Goal: Task Accomplishment & Management: Complete application form

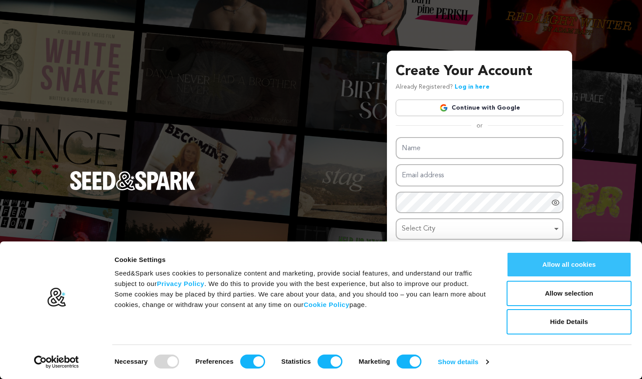
click at [593, 266] on button "Allow all cookies" at bounding box center [569, 264] width 125 height 25
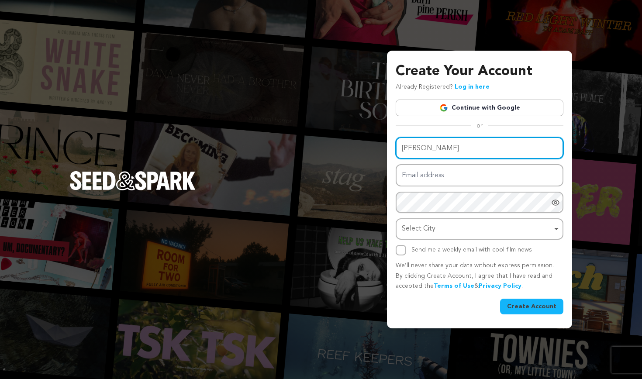
type input "[PERSON_NAME]"
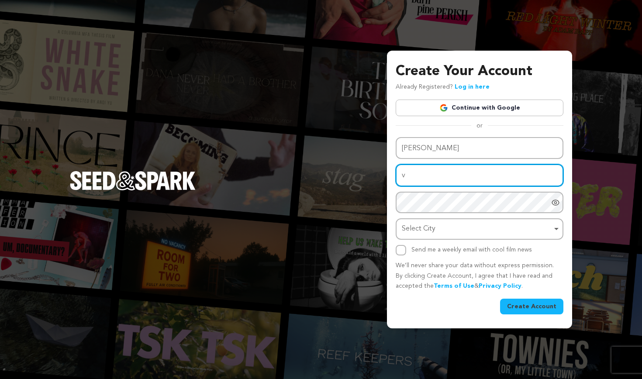
type input "va"
type input "valeriedenisejones@gmail.com"
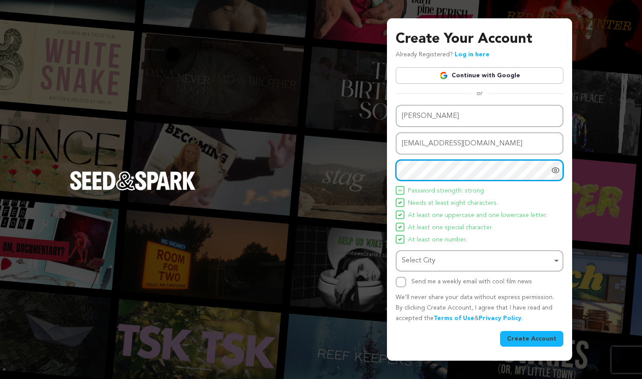
click at [470, 259] on div "Select City Remove item" at bounding box center [477, 261] width 150 height 13
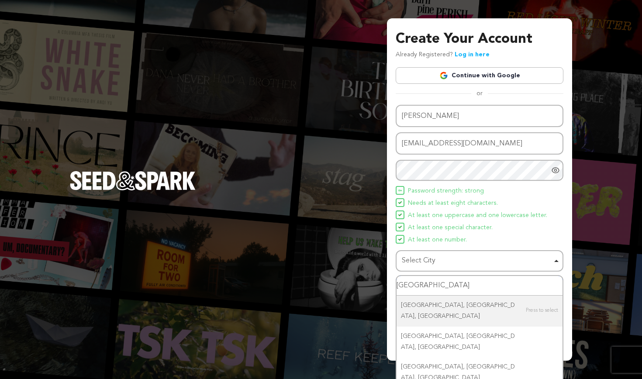
drag, startPoint x: 434, startPoint y: 287, endPoint x: 382, endPoint y: 282, distance: 52.6
click at [382, 282] on div "Create Your Account Already Registered? Log in here Continue with Google or eyJ…" at bounding box center [321, 189] width 642 height 379
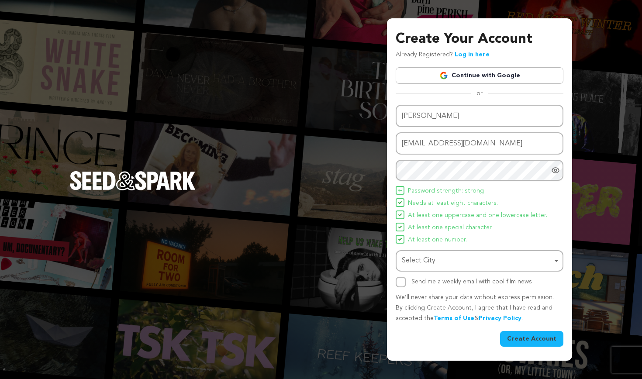
click at [428, 264] on div "Select City Remove item" at bounding box center [477, 261] width 150 height 13
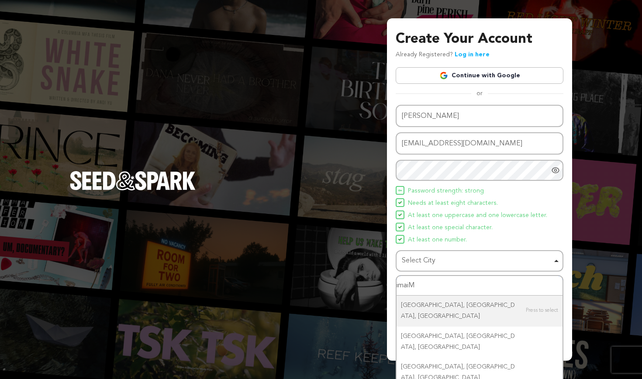
click at [426, 285] on input "imaiM" at bounding box center [480, 286] width 166 height 20
type input "i"
type input "[GEOGRAPHIC_DATA]"
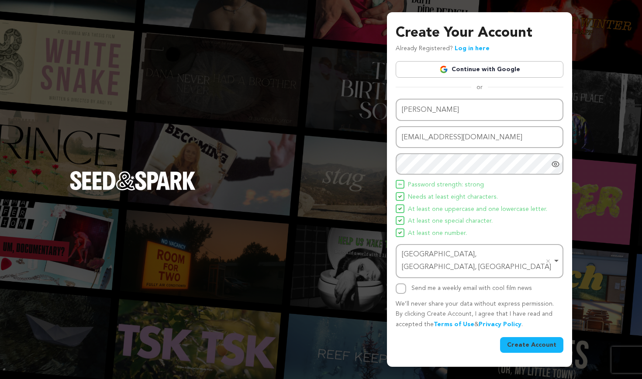
click at [549, 337] on button "Create Account" at bounding box center [531, 345] width 63 height 16
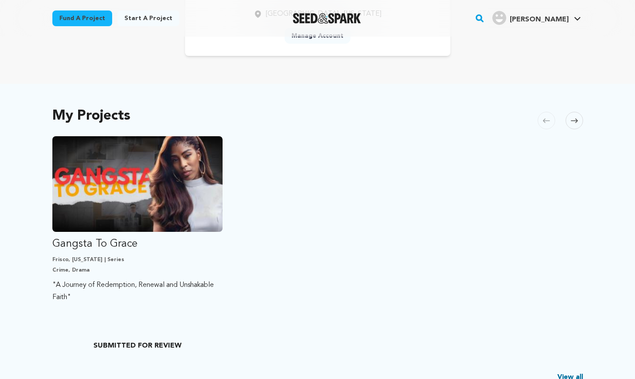
scroll to position [127, 0]
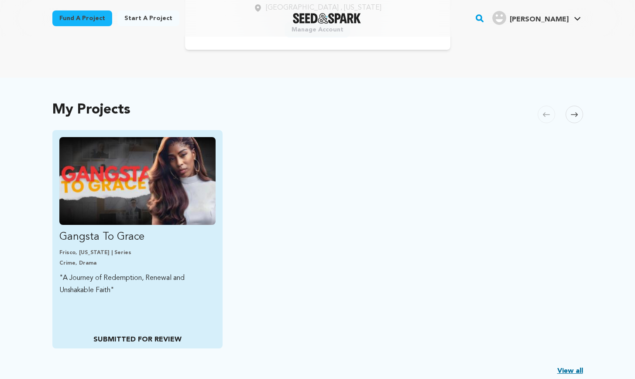
click at [110, 195] on img "Fund Gangsta To Grace" at bounding box center [137, 181] width 157 height 88
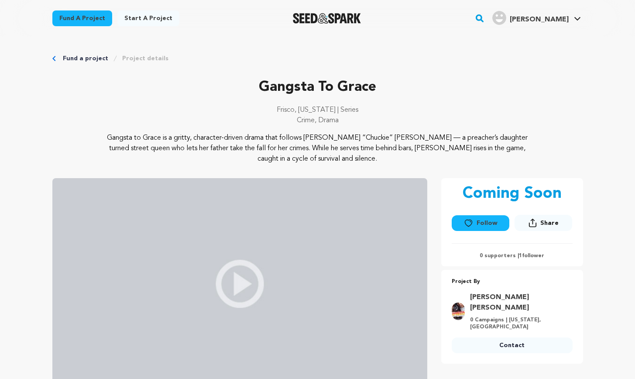
click at [470, 221] on icon at bounding box center [468, 223] width 9 height 9
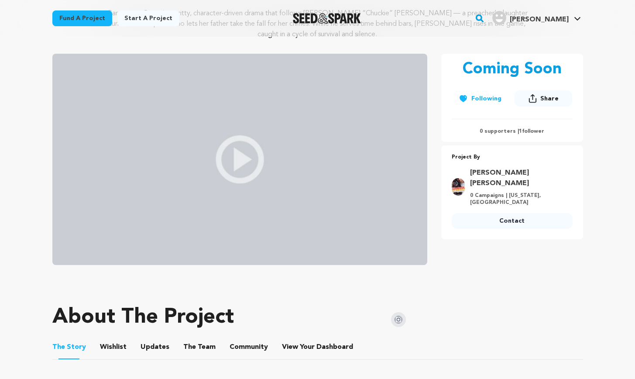
scroll to position [129, 0]
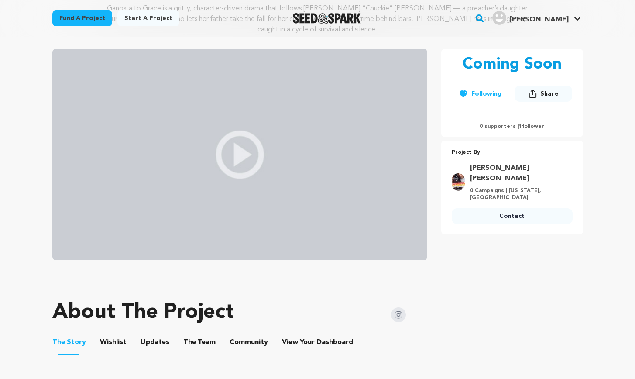
click at [549, 93] on span "Share" at bounding box center [550, 94] width 18 height 9
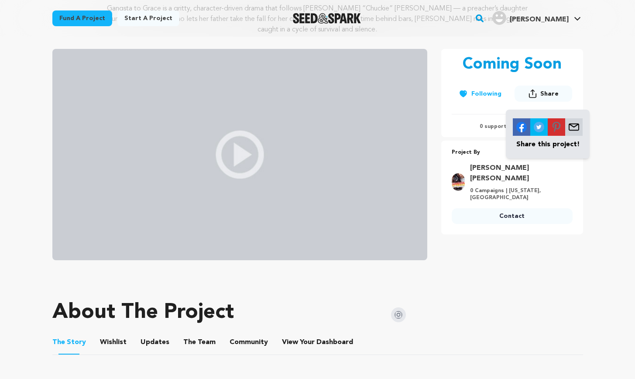
click at [521, 129] on img at bounding box center [521, 126] width 17 height 17
